Goal: Use online tool/utility: Utilize a website feature to perform a specific function

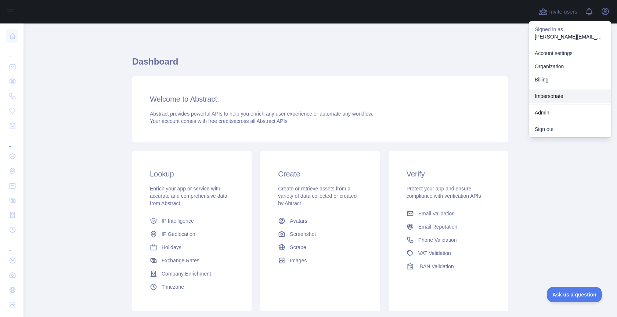
drag, startPoint x: 557, startPoint y: 91, endPoint x: 513, endPoint y: 99, distance: 44.4
click at [557, 91] on link "Impersonate" at bounding box center [570, 96] width 82 height 13
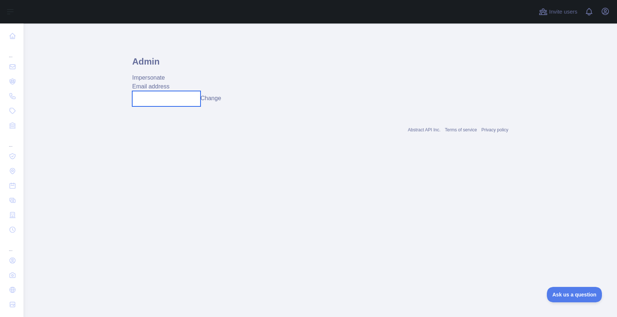
click at [164, 95] on input "text" at bounding box center [166, 98] width 68 height 15
paste input "**********"
type input "**********"
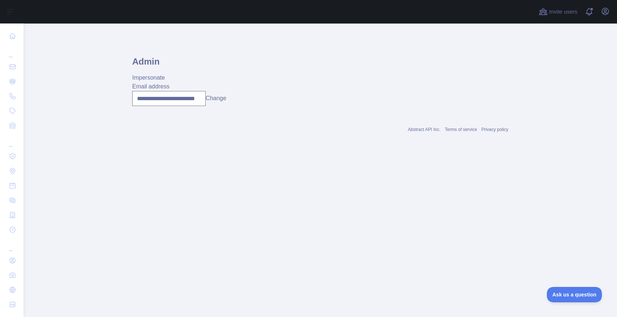
click at [214, 97] on button "Change" at bounding box center [216, 98] width 21 height 9
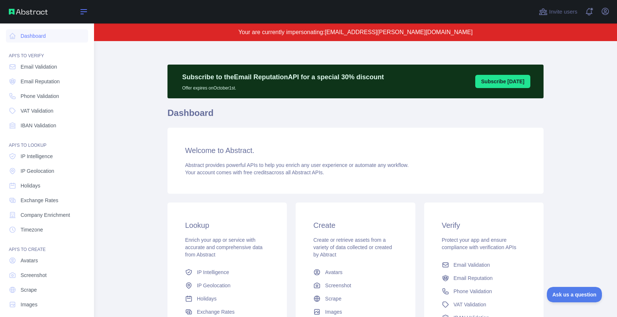
click at [82, 15] on icon at bounding box center [83, 11] width 9 height 9
click at [601, 10] on icon "button" at bounding box center [605, 11] width 9 height 9
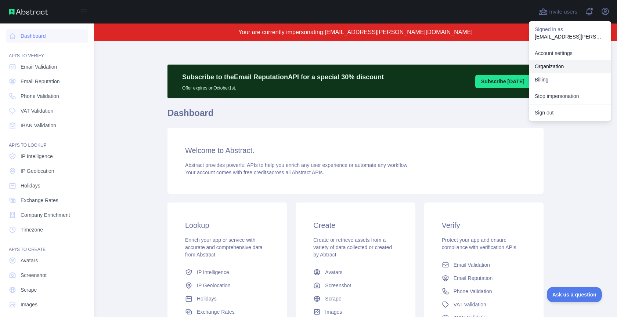
click at [567, 65] on link "Organization" at bounding box center [570, 66] width 82 height 13
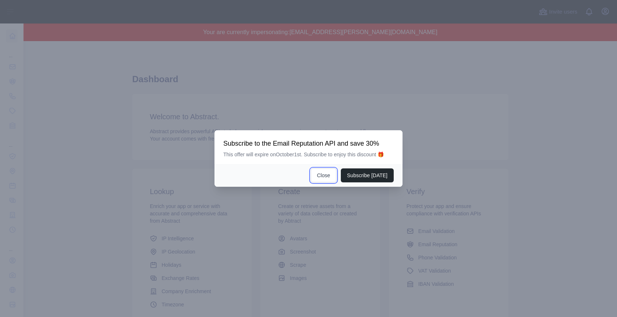
click at [330, 172] on button "Close" at bounding box center [324, 176] width 26 height 14
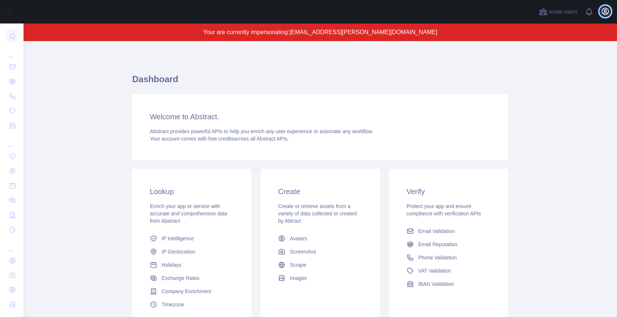
click at [607, 11] on icon "button" at bounding box center [605, 11] width 9 height 9
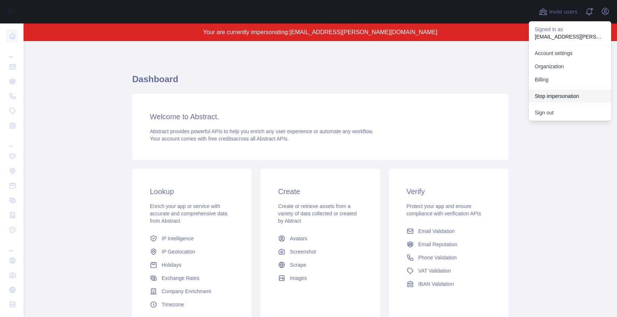
click at [564, 96] on button "Stop impersonation" at bounding box center [570, 96] width 82 height 13
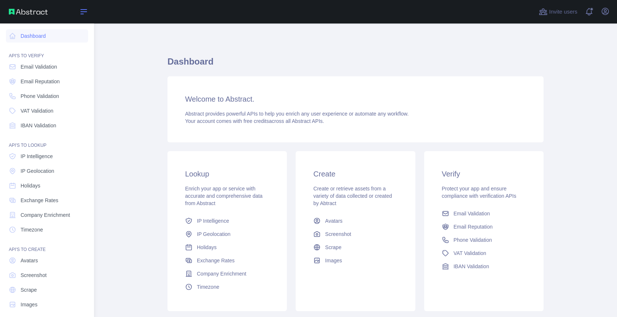
click at [81, 12] on icon at bounding box center [84, 12] width 6 height 4
click at [59, 99] on span "Phone Validation" at bounding box center [40, 96] width 39 height 7
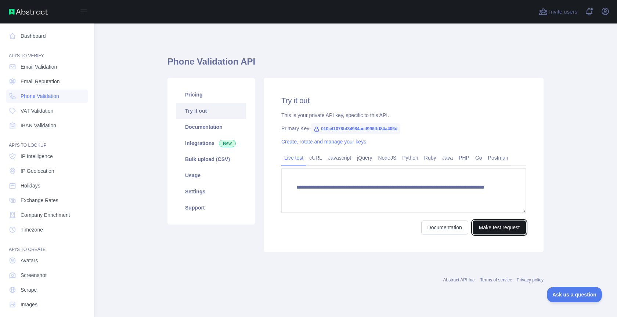
click at [494, 230] on button "Make test request" at bounding box center [498, 228] width 53 height 14
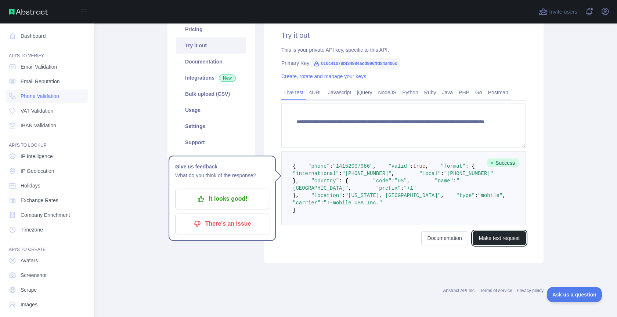
scroll to position [98, 0]
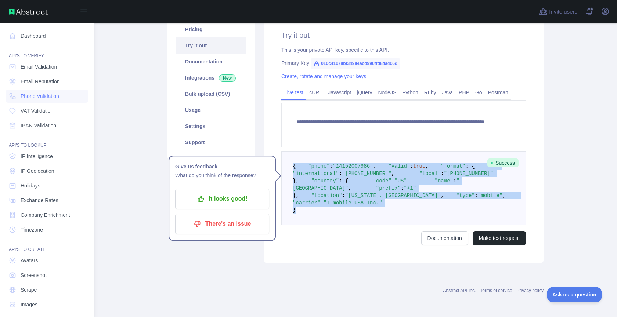
drag, startPoint x: 305, startPoint y: 243, endPoint x: 304, endPoint y: 131, distance: 112.7
click at [286, 151] on pre "{ "phone" : "14152007986" , "valid" : true , "format" : { "international" : "+1…" at bounding box center [403, 188] width 244 height 74
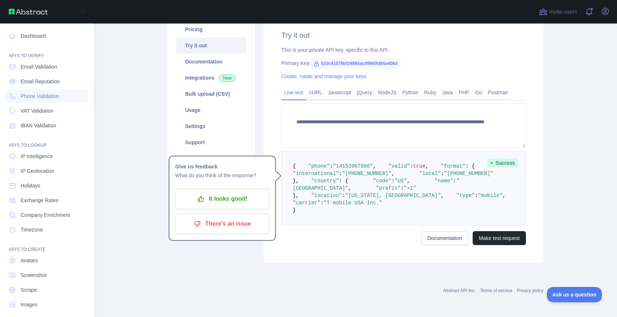
drag, startPoint x: 363, startPoint y: 144, endPoint x: 407, endPoint y: 156, distance: 45.2
click at [363, 151] on pre "{ "phone" : "14152007986" , "valid" : true , "format" : { "international" : "+1…" at bounding box center [403, 188] width 244 height 74
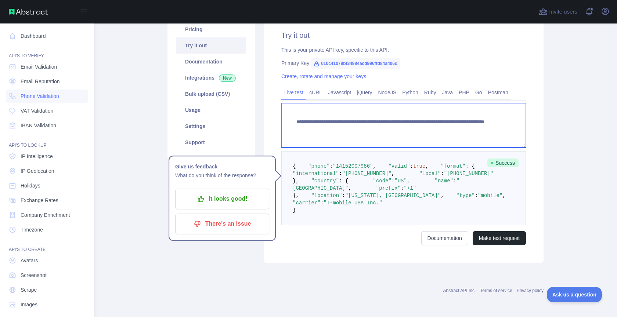
drag, startPoint x: 382, startPoint y: 92, endPoint x: 389, endPoint y: 90, distance: 7.8
click at [381, 103] on textarea "**********" at bounding box center [403, 125] width 244 height 44
click at [397, 103] on textarea "**********" at bounding box center [403, 125] width 244 height 44
click at [487, 103] on textarea "**********" at bounding box center [403, 125] width 244 height 44
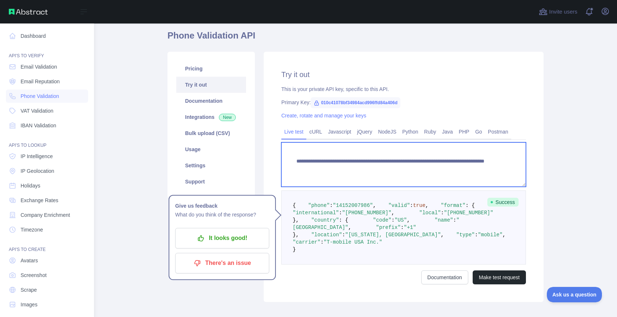
scroll to position [26, 0]
type textarea "**********"
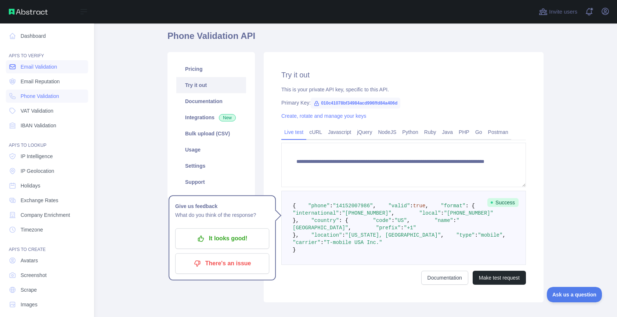
click at [64, 68] on link "Email Validation" at bounding box center [47, 66] width 82 height 13
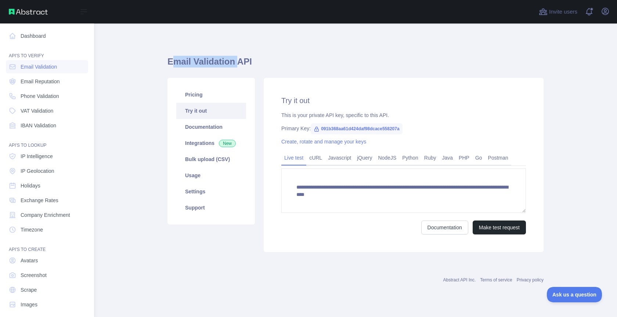
drag, startPoint x: 170, startPoint y: 63, endPoint x: 234, endPoint y: 61, distance: 63.9
click at [234, 61] on h1 "Email Validation API" at bounding box center [355, 65] width 376 height 18
click at [496, 230] on button "Make test request" at bounding box center [498, 228] width 53 height 14
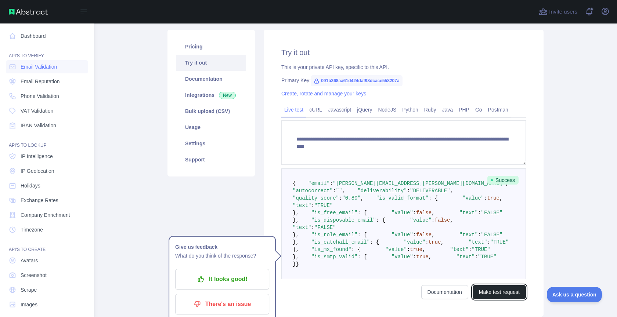
scroll to position [54, 0]
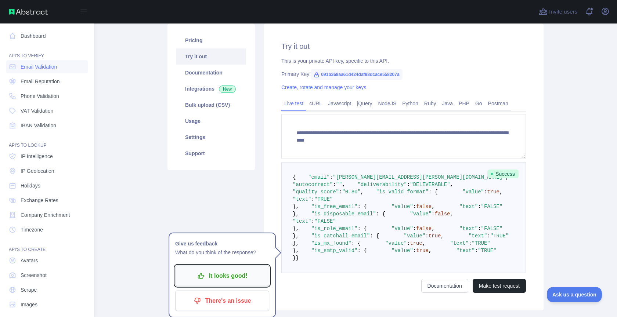
click at [244, 268] on button "It looks good!" at bounding box center [222, 276] width 94 height 21
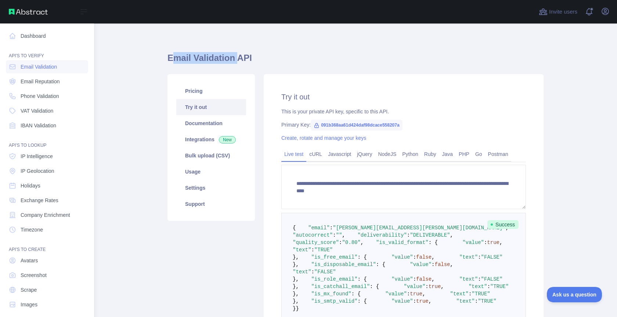
scroll to position [0, 0]
